Goal: Information Seeking & Learning: Learn about a topic

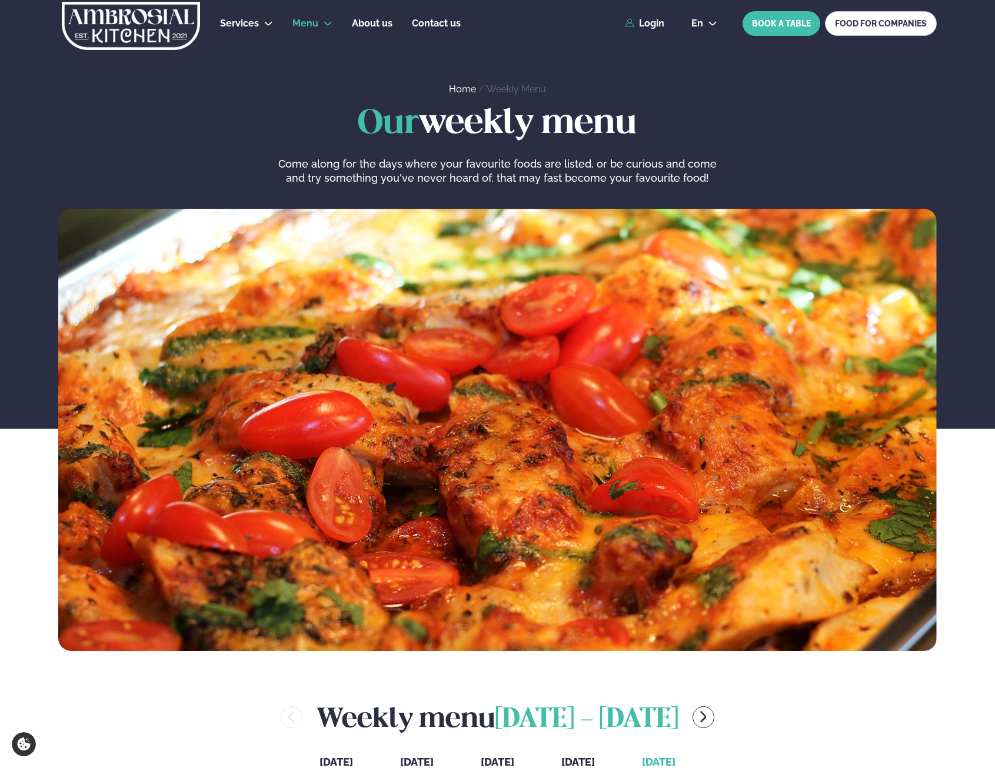
scroll to position [394, 1]
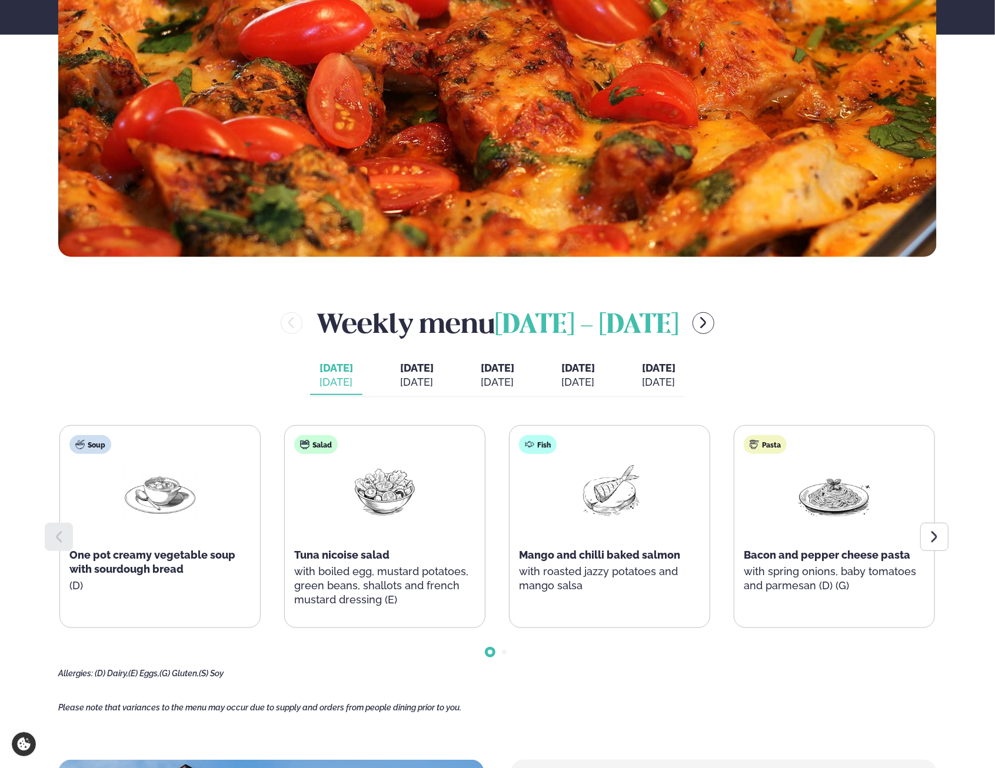
click at [939, 528] on div at bounding box center [934, 537] width 28 height 28
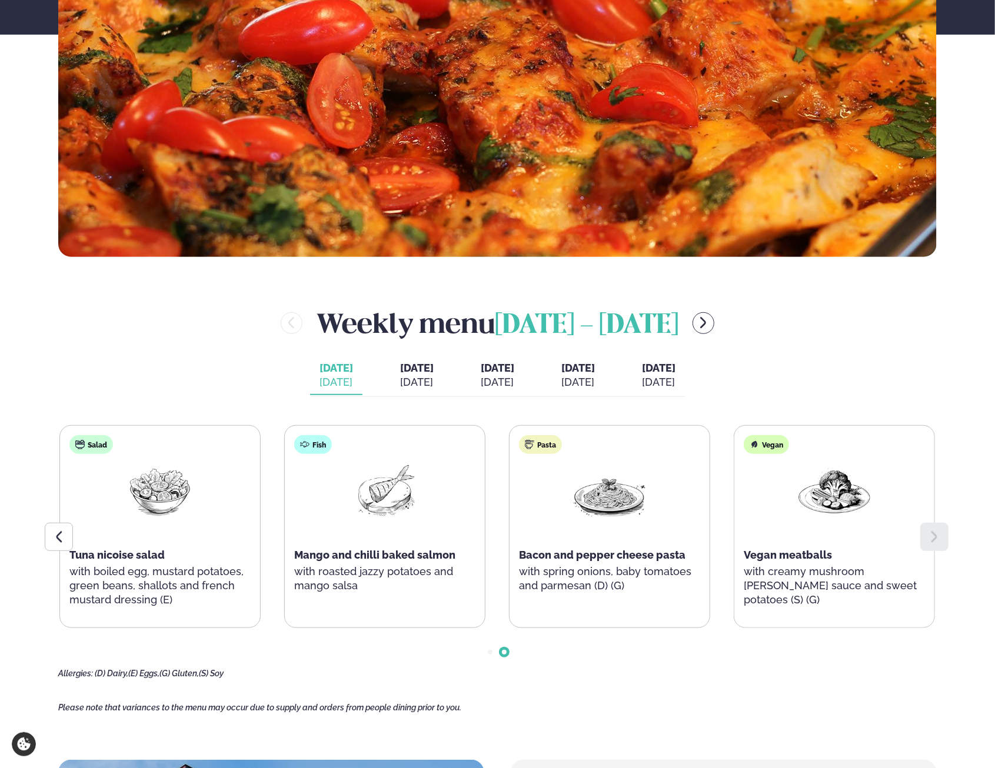
click at [52, 542] on icon at bounding box center [59, 537] width 14 height 14
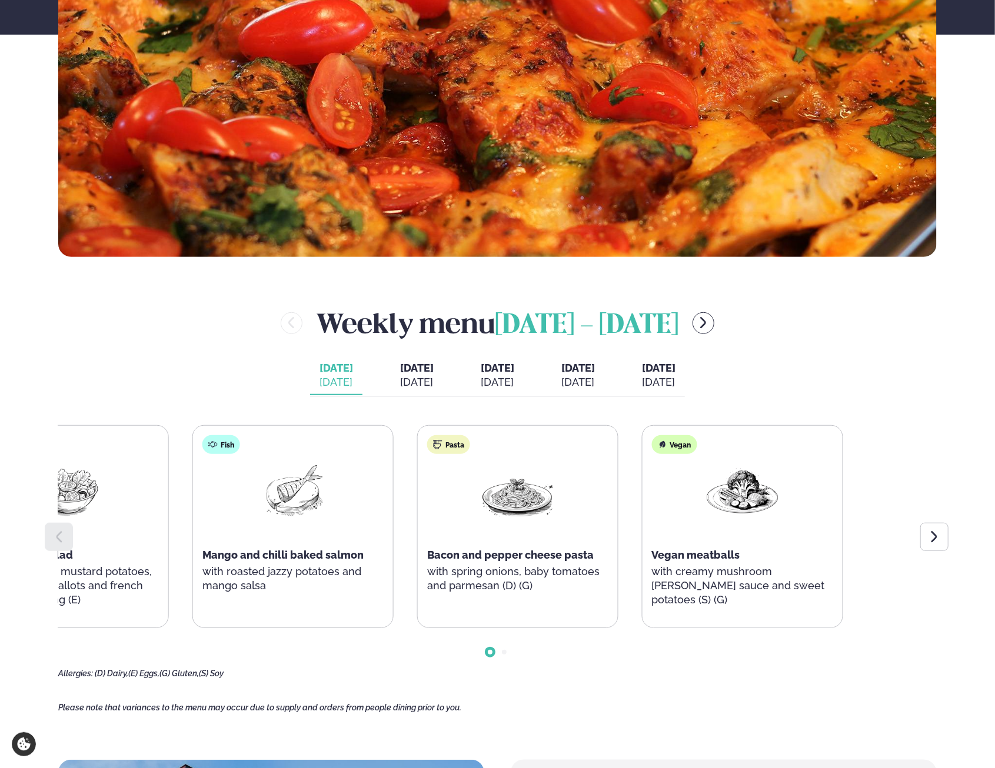
click at [341, 555] on div "Soup One pot creamy vegetable soup with sourdough bread (D) Salad Tuna nicoise …" at bounding box center [181, 526] width 876 height 203
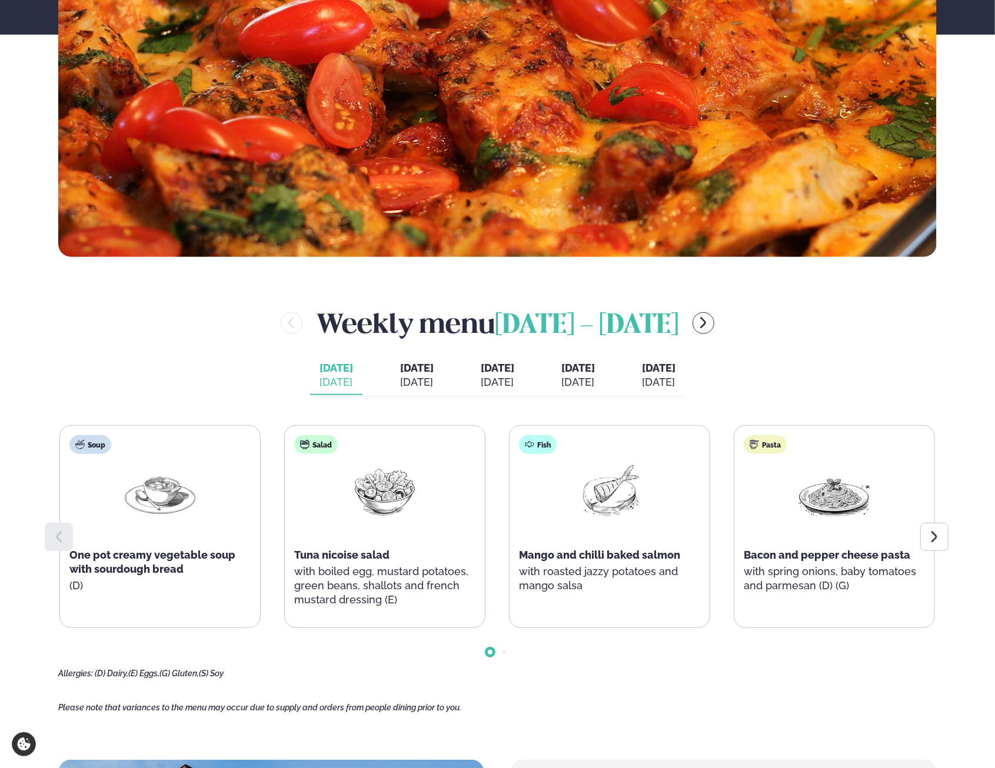
click at [931, 537] on icon at bounding box center [934, 537] width 14 height 14
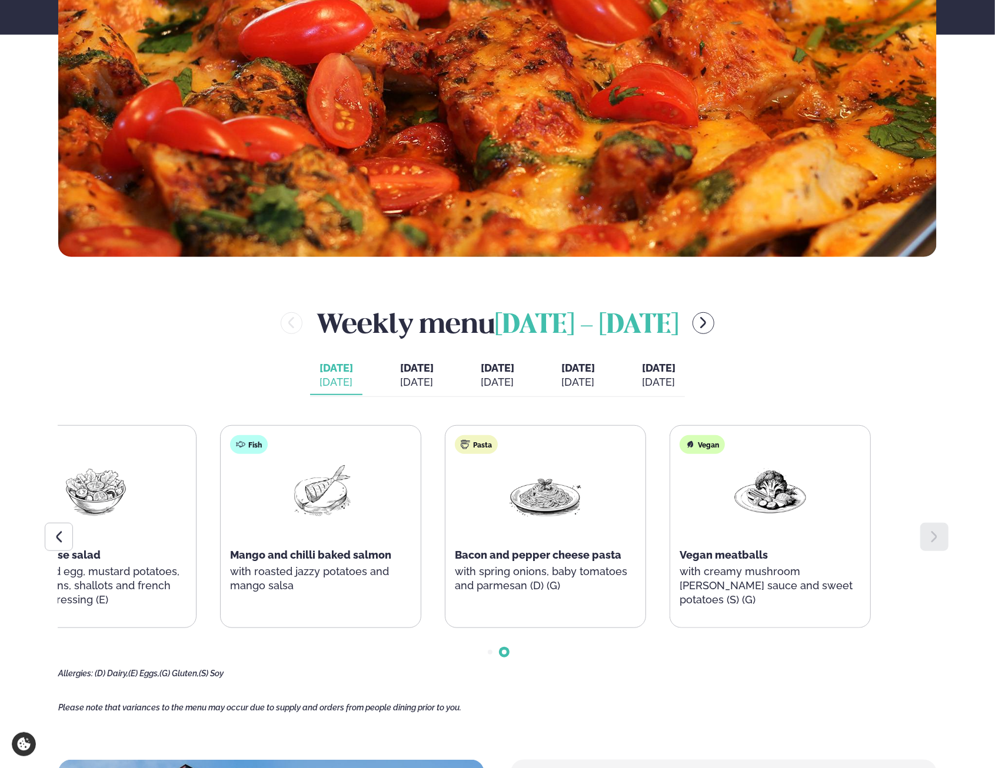
click at [529, 542] on div "Pasta Bacon and pepper cheese pasta with spring onions, baby tomatoes and parme…" at bounding box center [545, 520] width 200 height 188
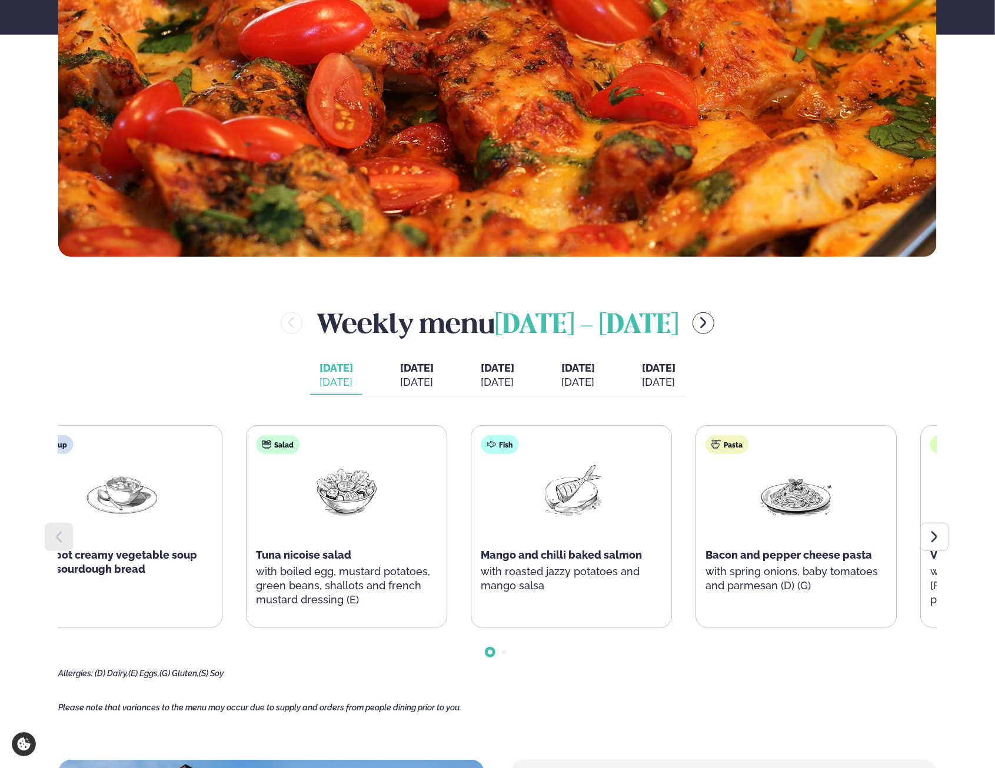
click at [479, 566] on div "Soup One pot creamy vegetable soup with sourdough bread (D) Salad Tuna nicoise …" at bounding box center [459, 526] width 876 height 203
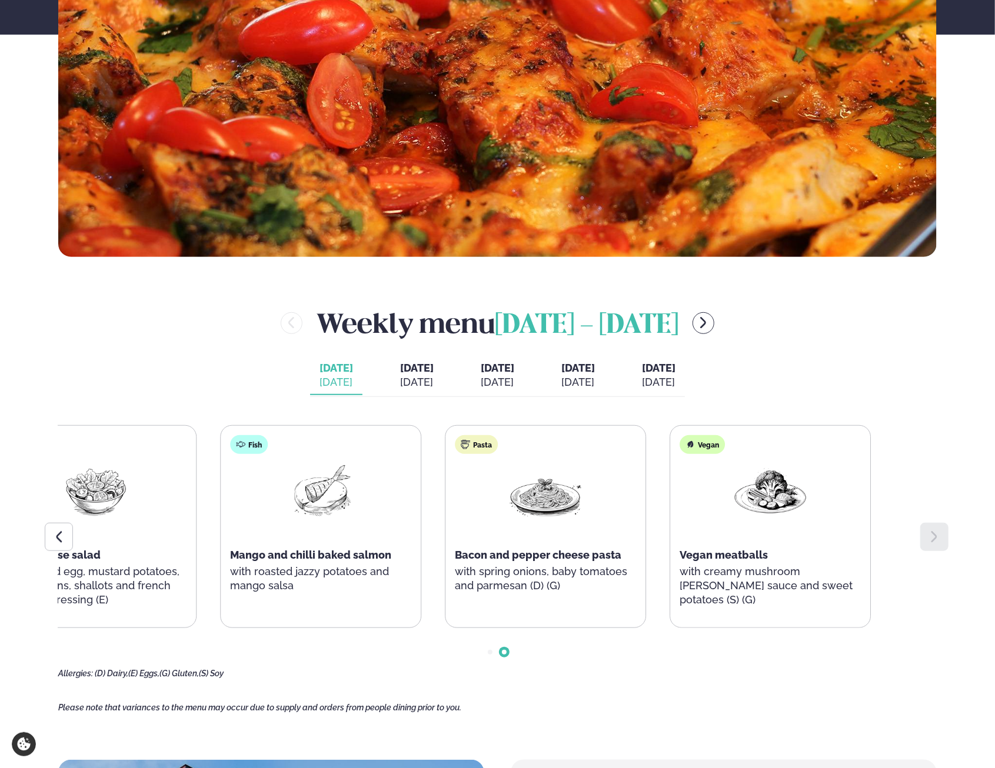
click at [16, 542] on div "Services Lunch for companies Corporate catering Private Party Menu Dalvegur 30 …" at bounding box center [497, 631] width 995 height 2051
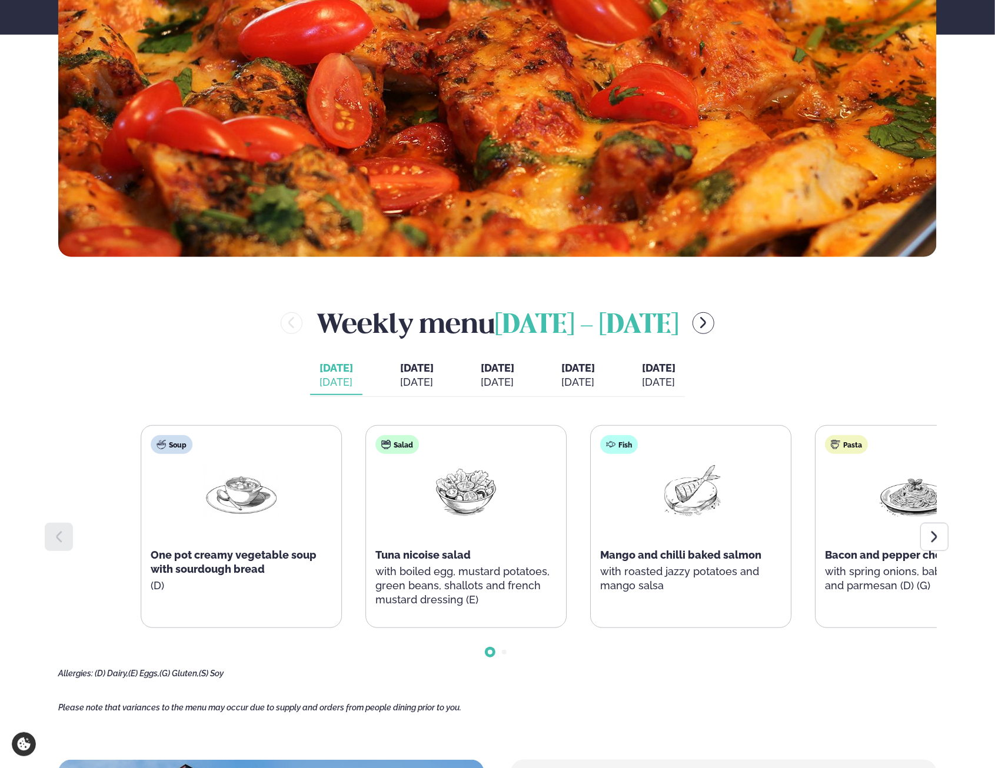
click at [297, 625] on div "Soup One pot creamy vegetable soup with sourdough bread (D)" at bounding box center [241, 526] width 201 height 203
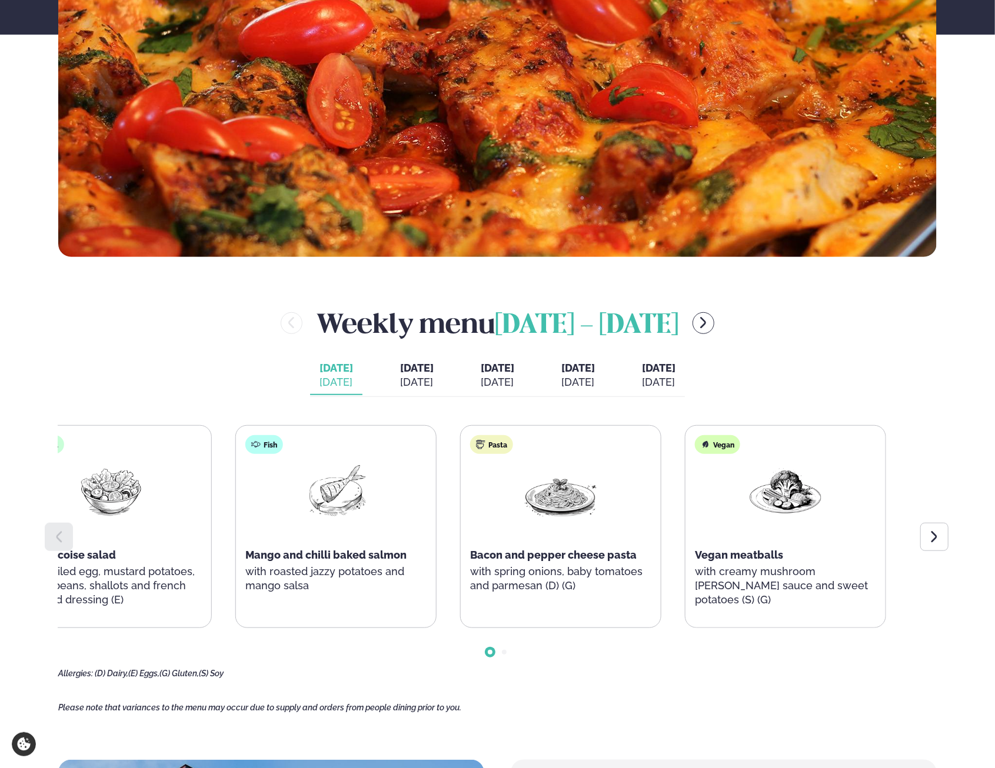
click at [39, 581] on main "Home / Weekly Menu Our weekly menu Come along for the days where your favourite…" at bounding box center [497, 512] width 949 height 1813
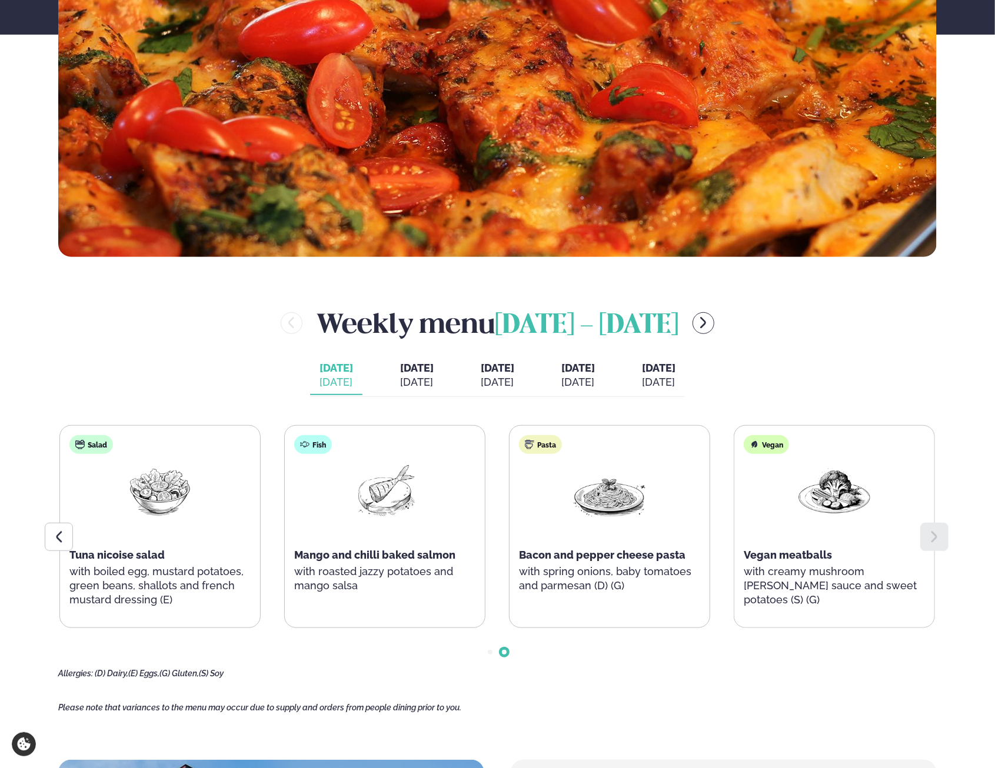
click at [400, 376] on div "Oct 14" at bounding box center [417, 382] width 34 height 14
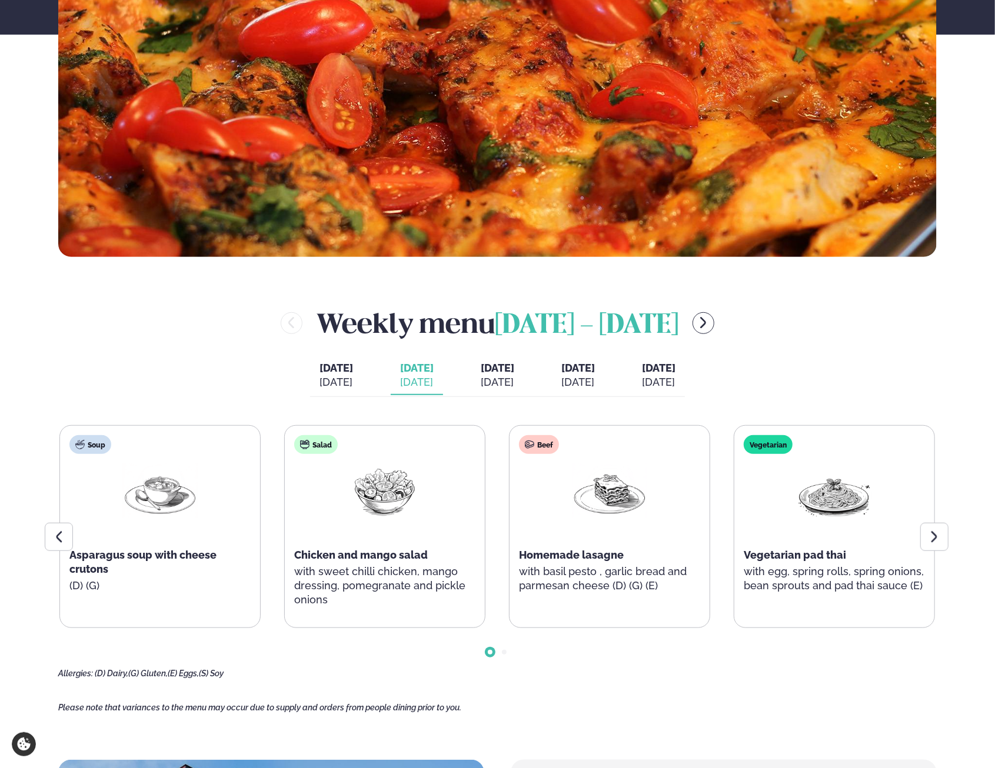
click at [927, 533] on icon at bounding box center [934, 537] width 14 height 14
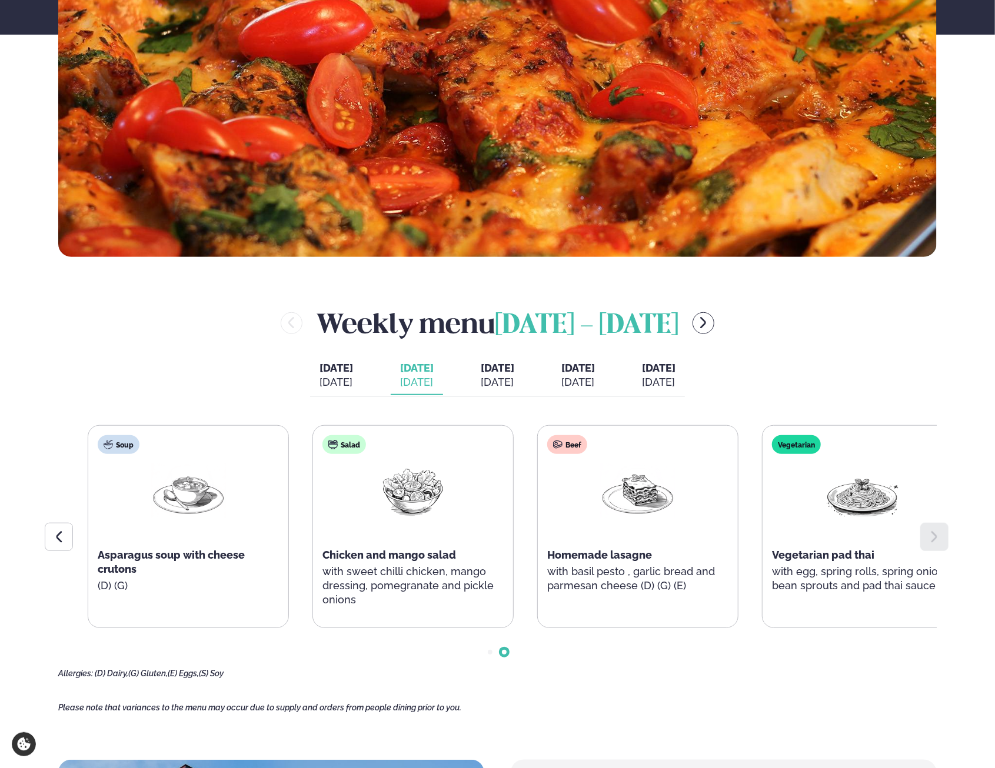
click at [818, 555] on span "Vegetarian pad thai" at bounding box center [823, 555] width 102 height 12
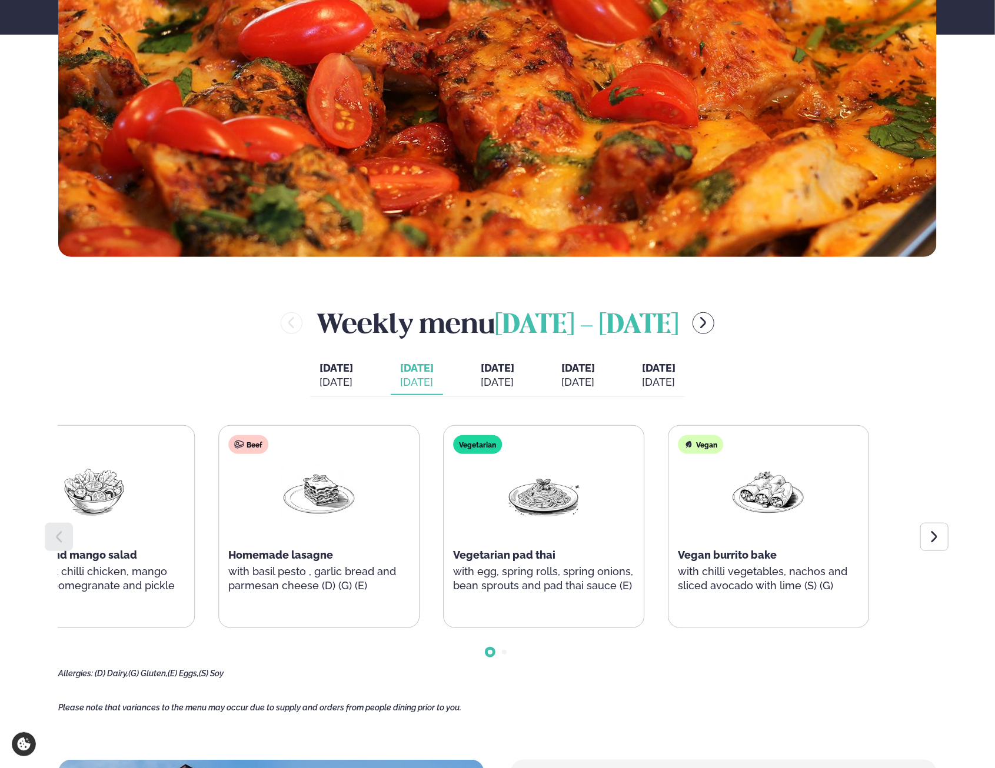
click at [296, 548] on div "Homemade lasagne" at bounding box center [318, 555] width 181 height 14
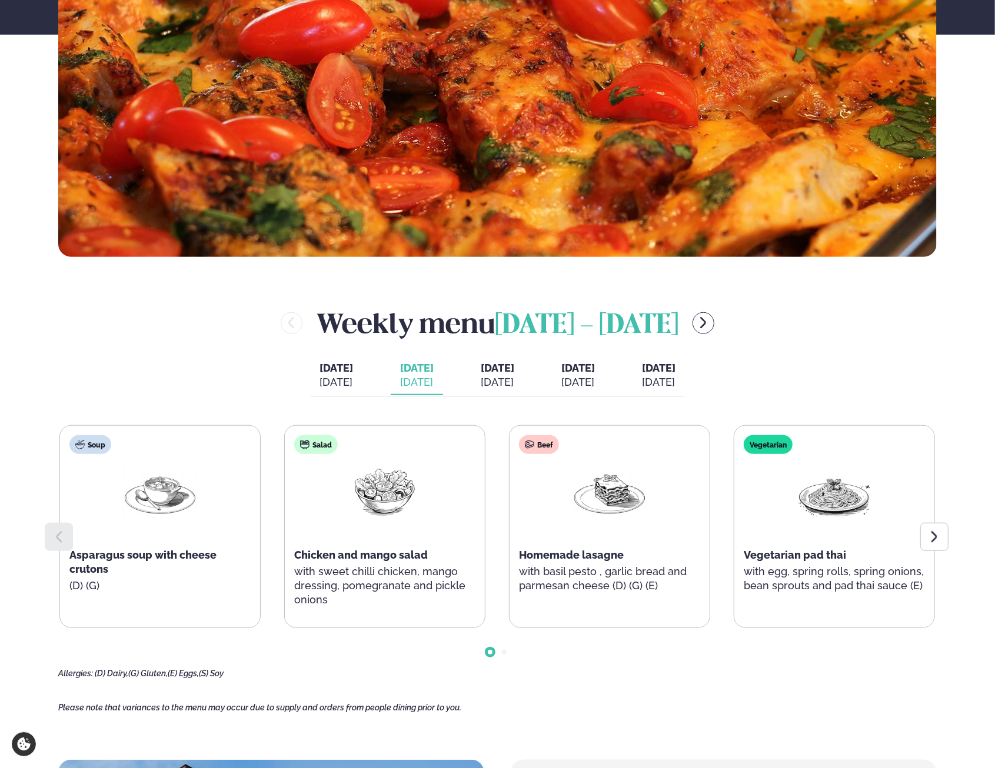
click at [487, 383] on div "Oct 15" at bounding box center [498, 382] width 34 height 14
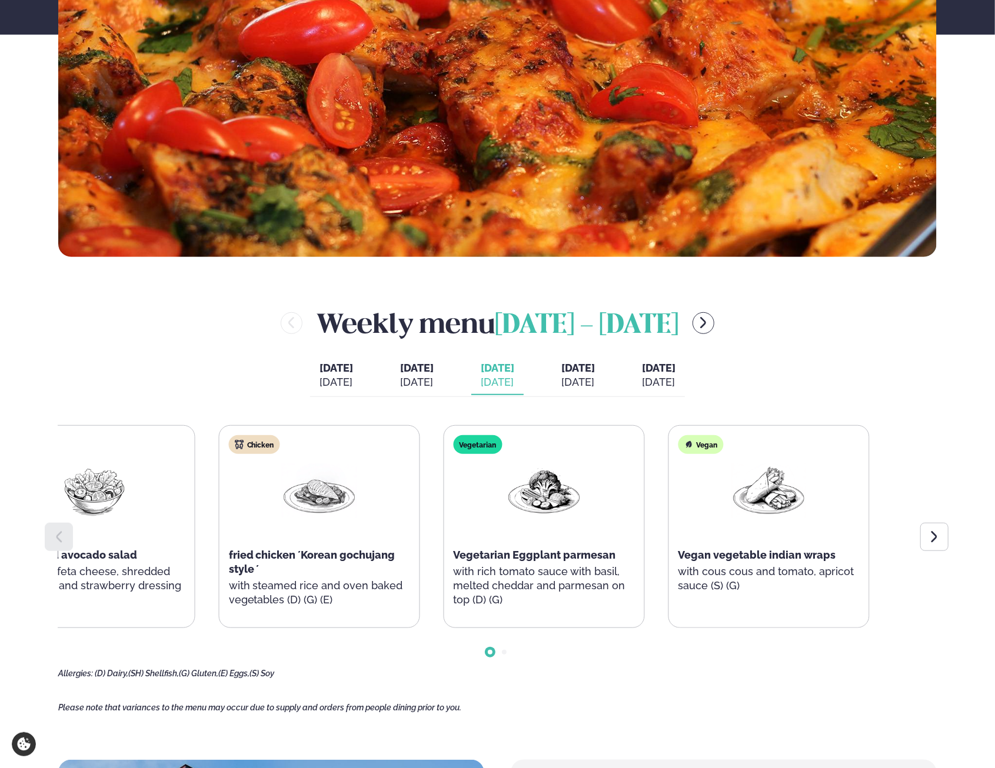
click at [302, 568] on div "Chicken fried chicken ´Korean gochujang style ´ with steamed rice and oven bake…" at bounding box center [319, 527] width 200 height 202
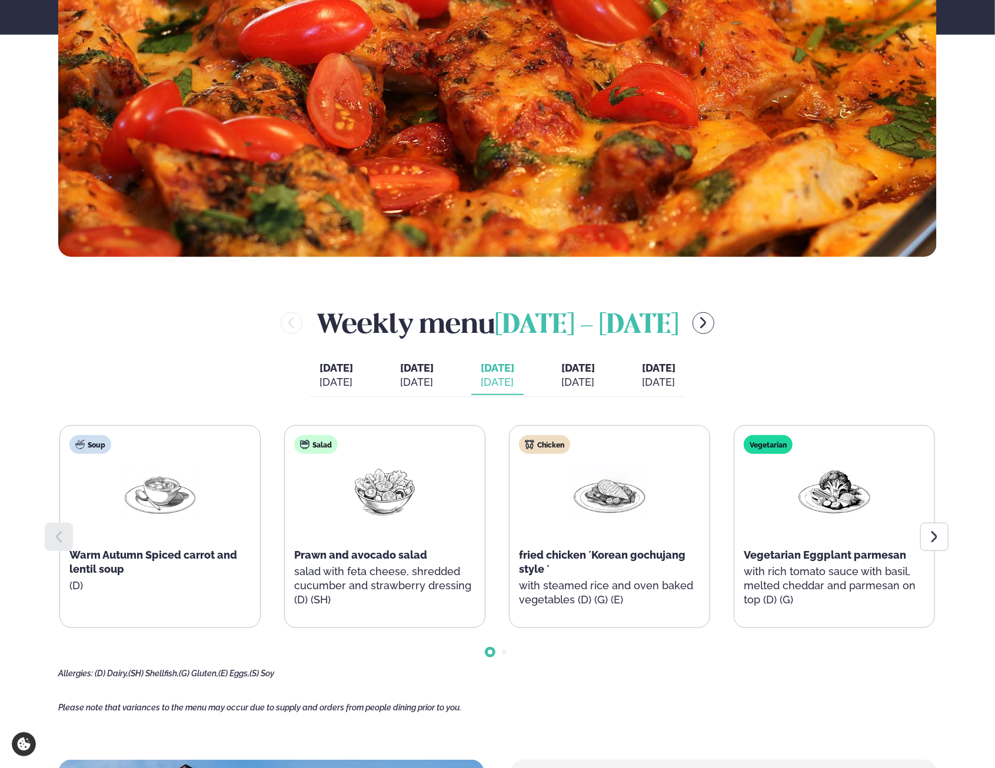
click at [932, 532] on icon at bounding box center [934, 537] width 14 height 14
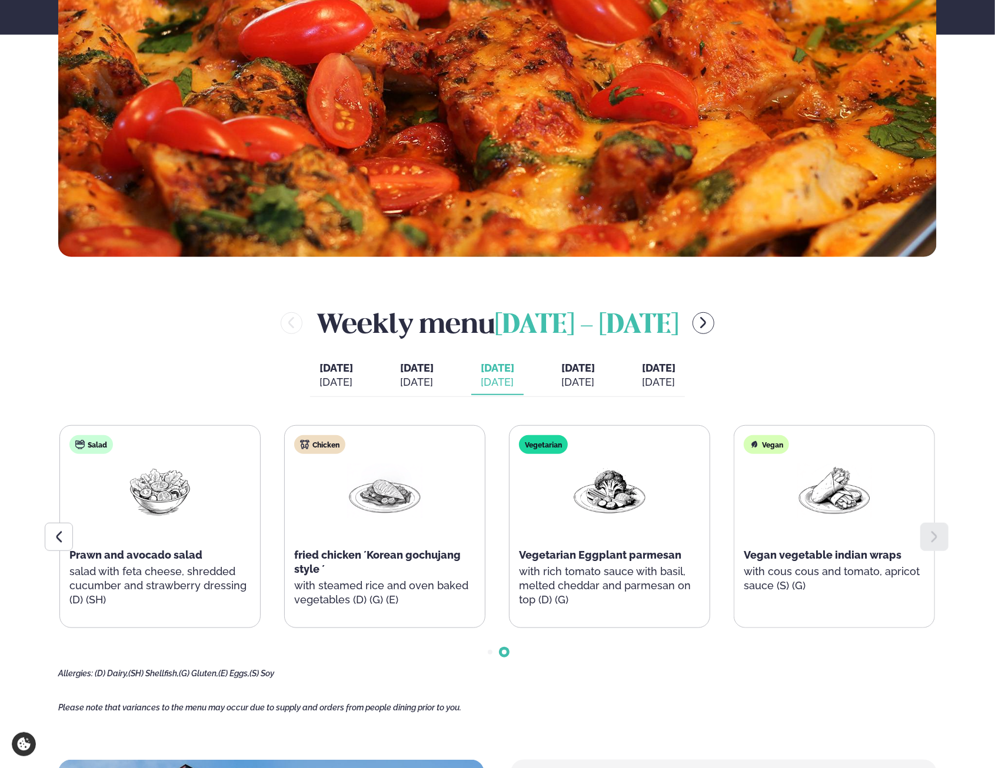
click at [52, 536] on icon at bounding box center [59, 537] width 14 height 14
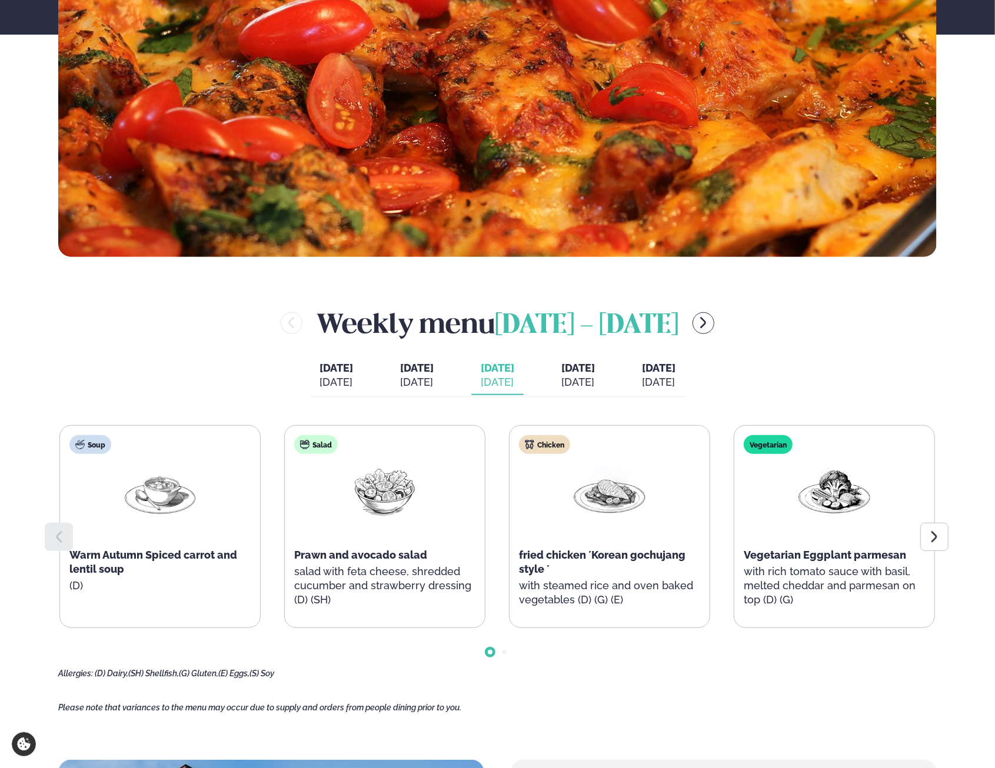
click at [319, 384] on div "Oct 13" at bounding box center [336, 382] width 34 height 14
